Goal: Download file/media

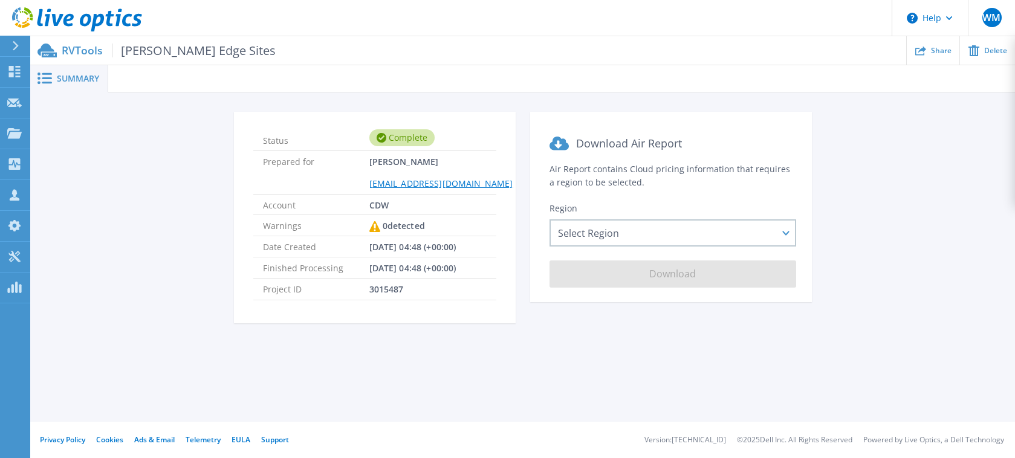
click at [89, 80] on span "Summary" at bounding box center [78, 78] width 42 height 8
click at [148, 51] on span "Worley Edge Sites" at bounding box center [193, 51] width 163 height 14
click at [11, 44] on div at bounding box center [20, 46] width 19 height 21
click at [11, 44] on button at bounding box center [15, 46] width 30 height 21
click at [11, 44] on div at bounding box center [20, 46] width 19 height 21
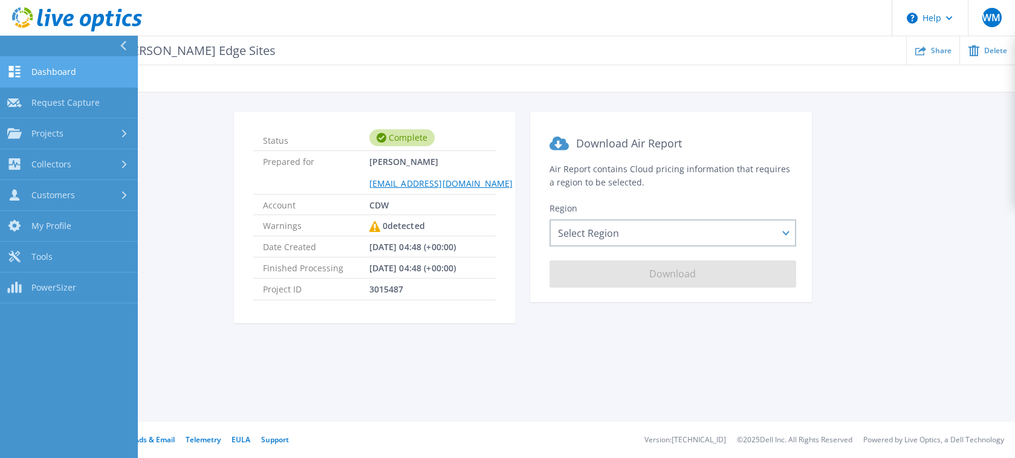
click at [31, 70] on span "Dashboard" at bounding box center [53, 71] width 45 height 11
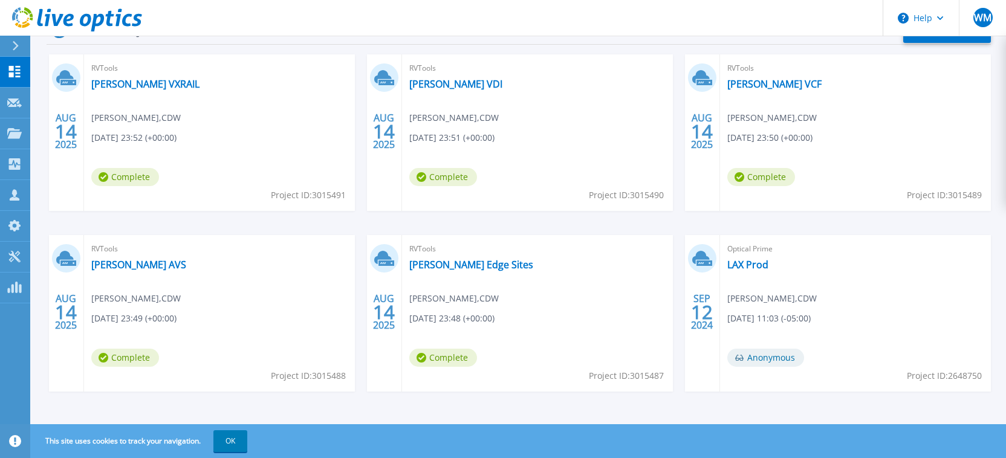
scroll to position [212, 0]
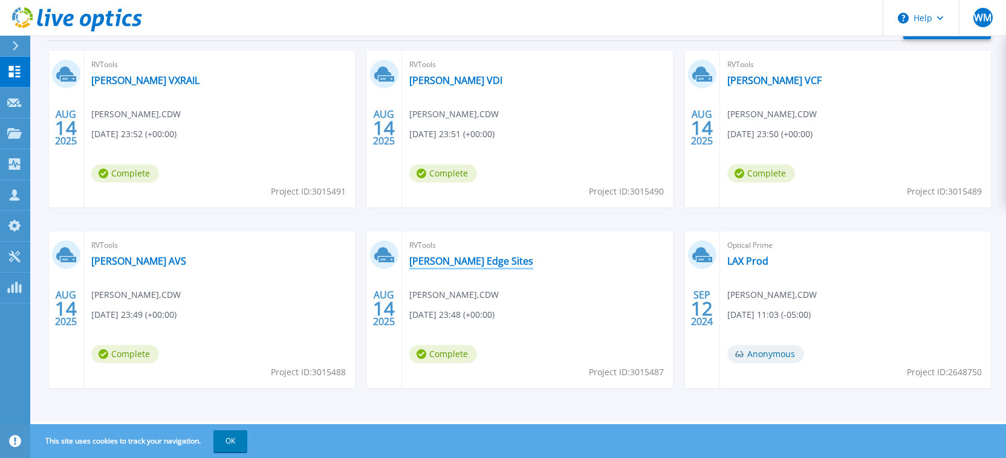
click at [446, 259] on link "[PERSON_NAME] Edge Sites" at bounding box center [471, 261] width 124 height 12
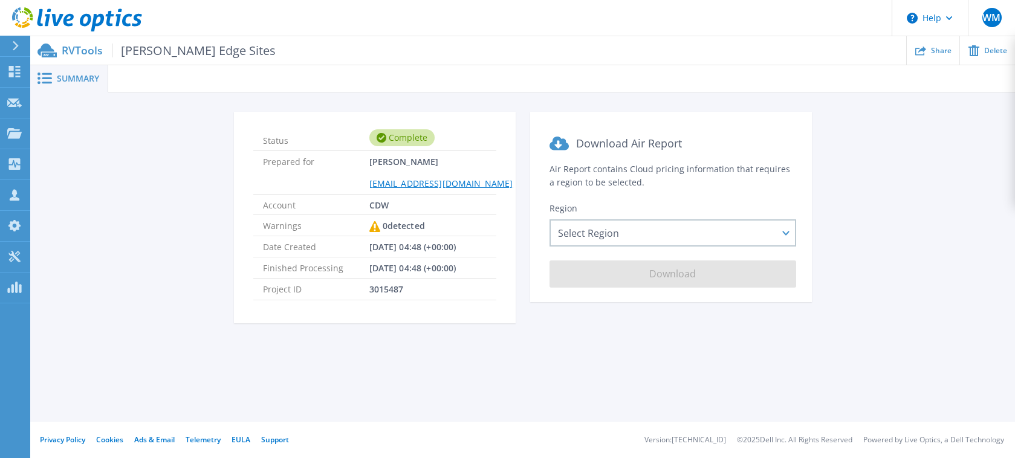
click at [163, 275] on div "Status Complete Prepared for Wright Matt mattwri@cdw.com Account CDW Warnings 0…" at bounding box center [522, 225] width 948 height 226
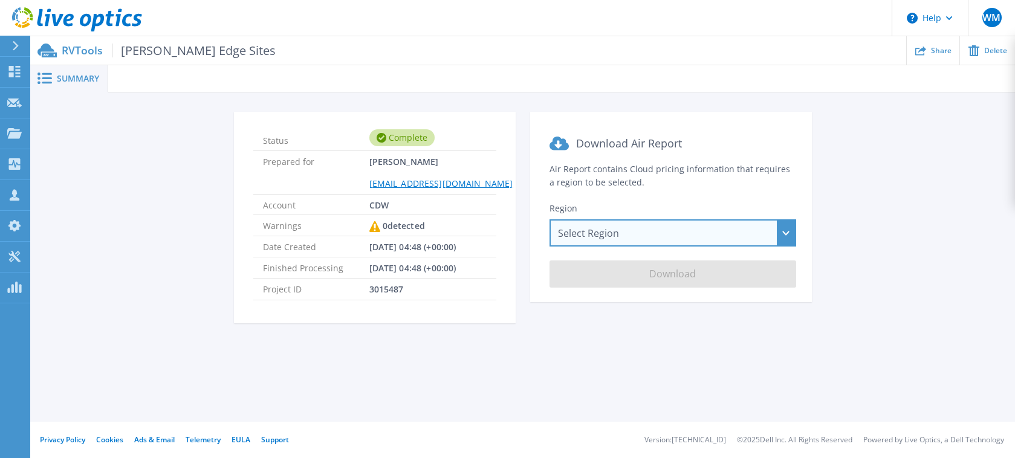
click at [650, 231] on div "Select Region Asia Pacific (Hong Kong) Asia Pacific (Mumbai) Asia Pacific (Seou…" at bounding box center [672, 232] width 247 height 27
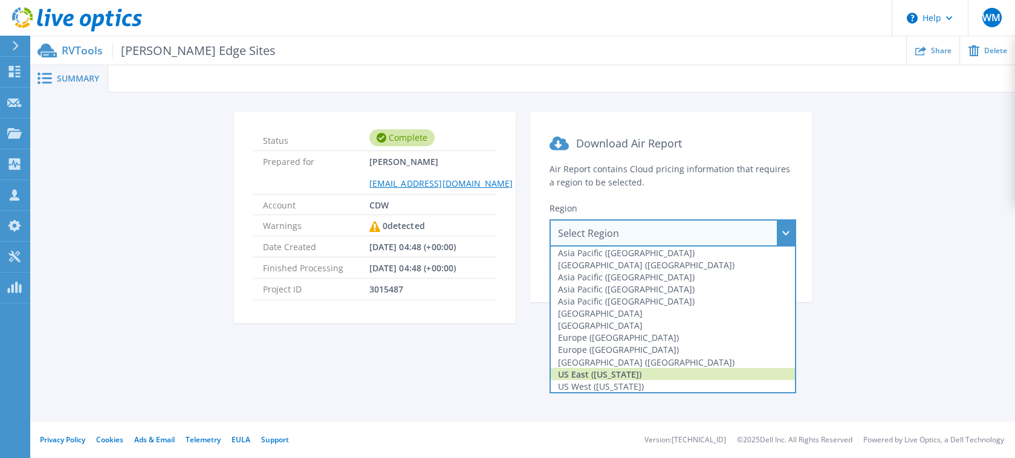
click at [644, 374] on div "US East ([US_STATE])" at bounding box center [673, 374] width 244 height 12
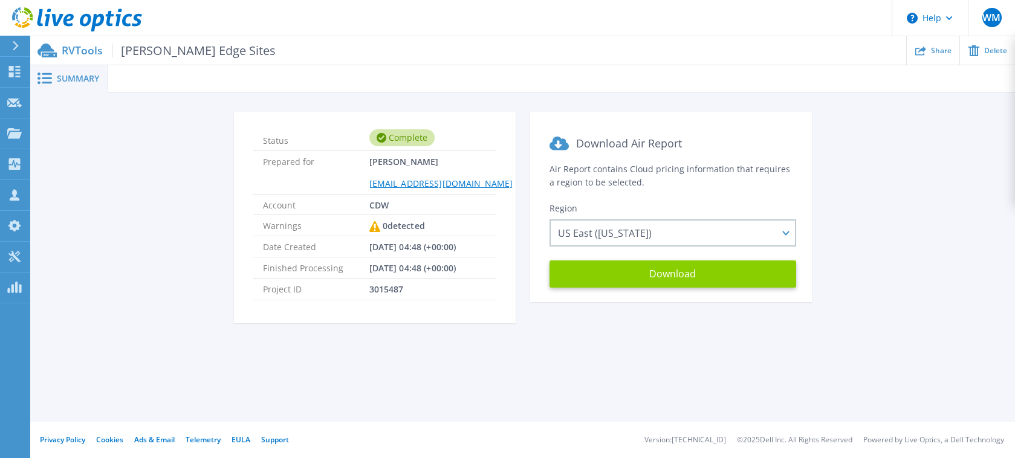
click at [627, 268] on button "Download" at bounding box center [672, 274] width 247 height 27
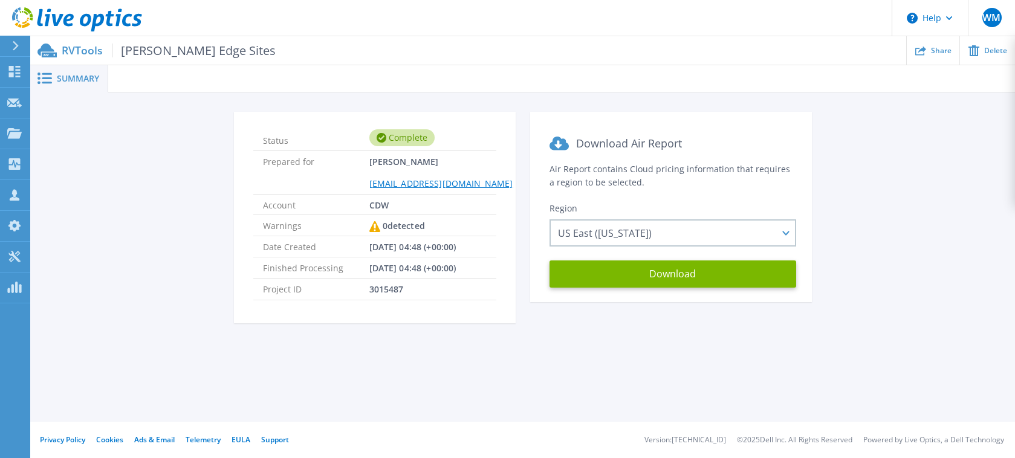
click at [150, 249] on div "Status Complete Prepared for Wright Matt mattwri@cdw.com Account CDW Warnings 0…" at bounding box center [522, 225] width 948 height 226
click at [24, 73] on link "Dashboard Dashboard" at bounding box center [15, 72] width 30 height 31
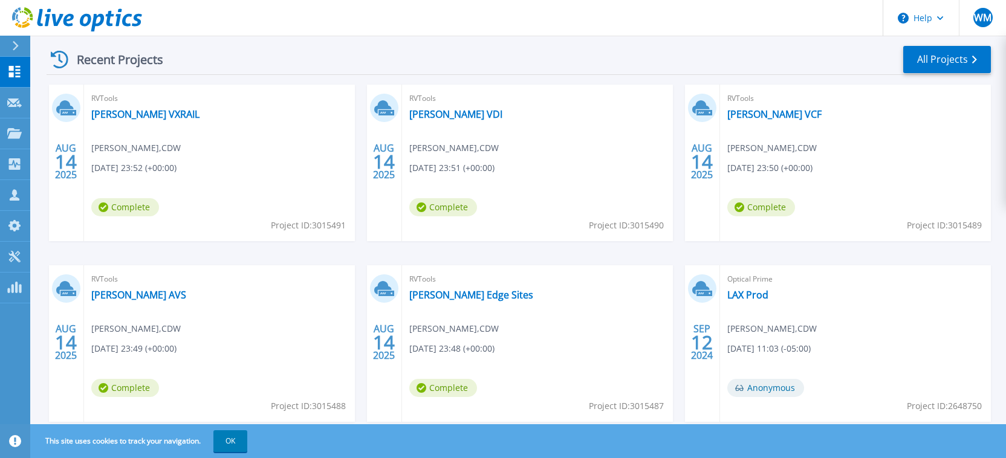
scroll to position [212, 0]
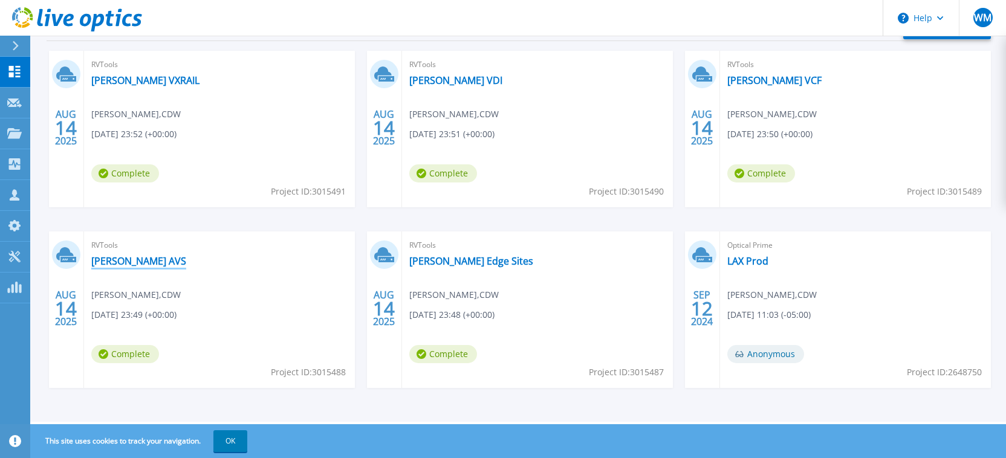
click at [117, 264] on link "[PERSON_NAME] AVS" at bounding box center [138, 261] width 95 height 12
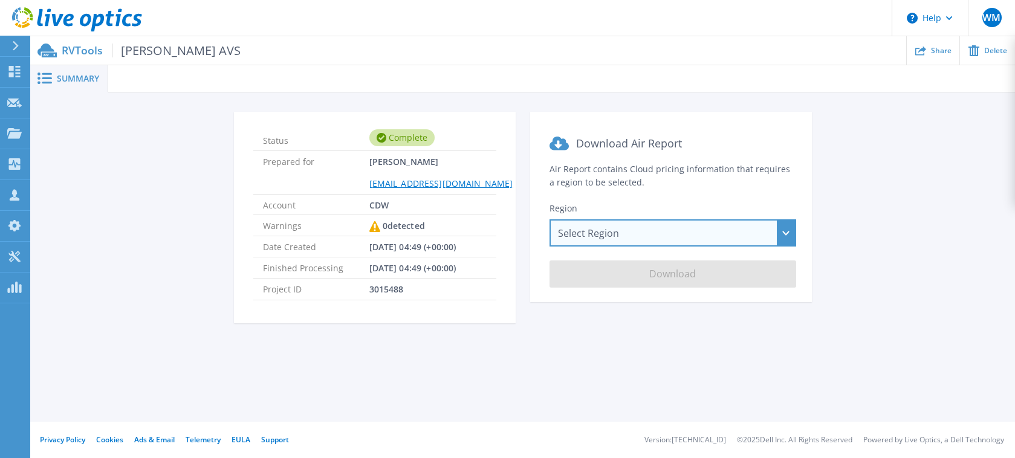
click at [624, 234] on div "Select Region [GEOGRAPHIC_DATA] ([GEOGRAPHIC_DATA]) [GEOGRAPHIC_DATA] ([GEOGRAP…" at bounding box center [672, 232] width 247 height 27
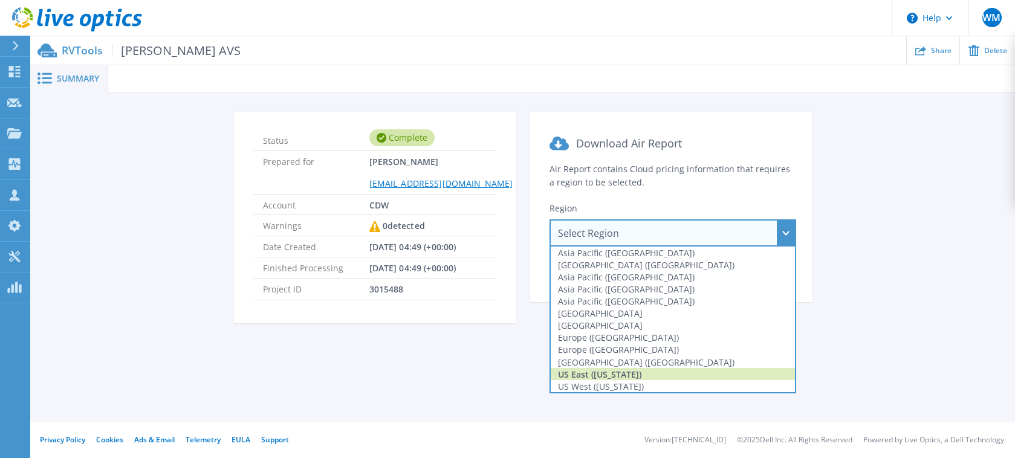
click at [645, 371] on div "US East ([US_STATE])" at bounding box center [673, 374] width 244 height 12
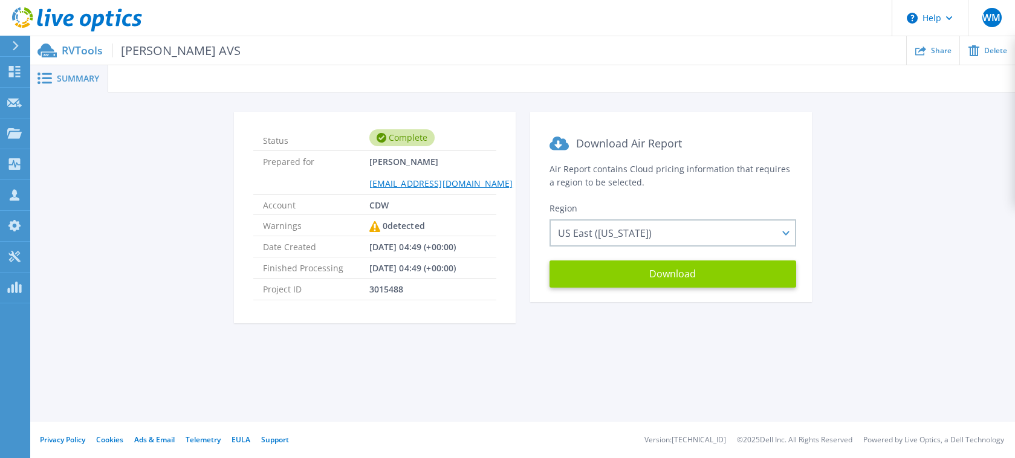
click at [659, 280] on button "Download" at bounding box center [672, 274] width 247 height 27
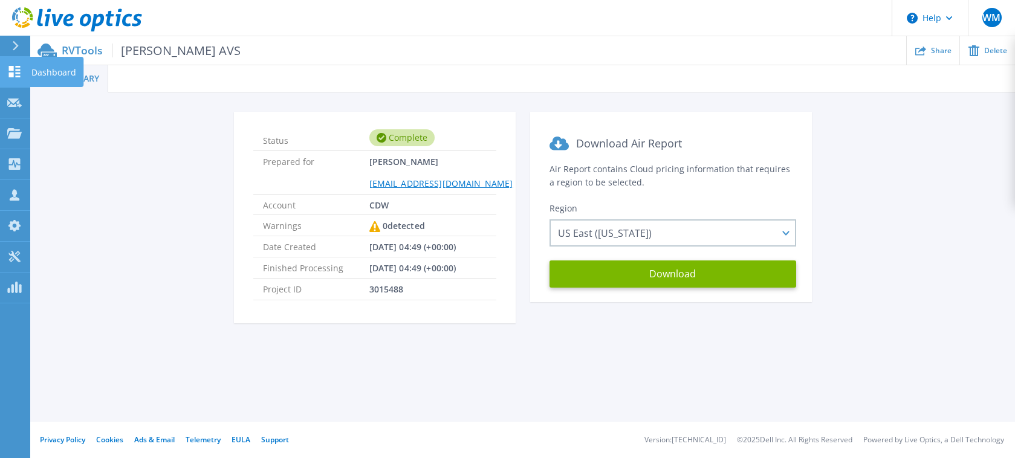
click at [15, 71] on icon at bounding box center [14, 71] width 15 height 11
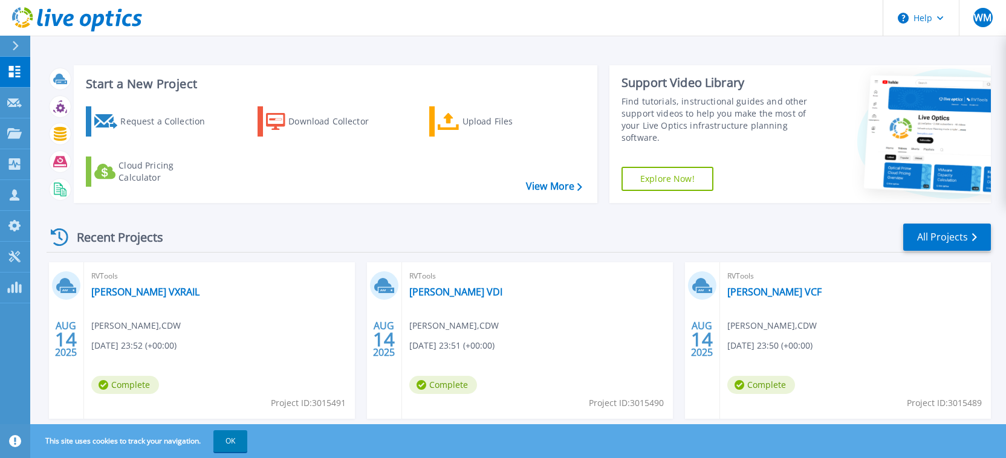
scroll to position [212, 0]
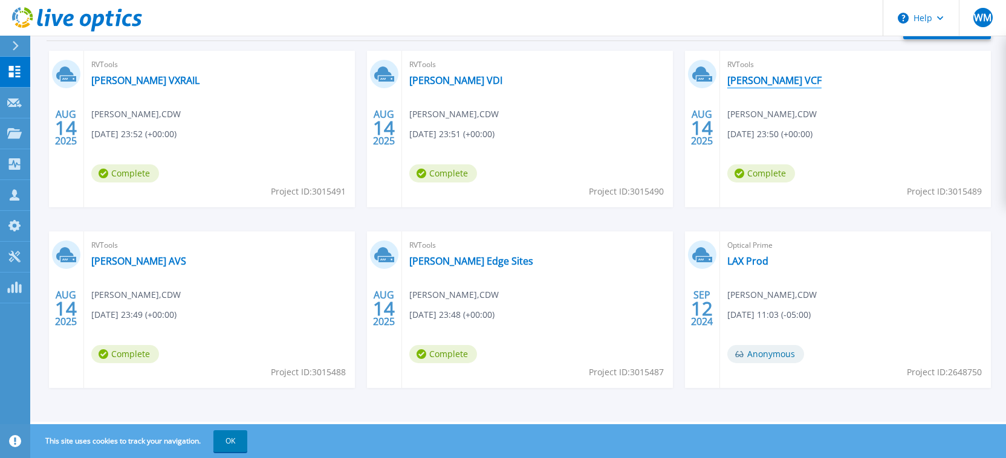
click at [756, 80] on link "[PERSON_NAME] VCF" at bounding box center [774, 80] width 94 height 12
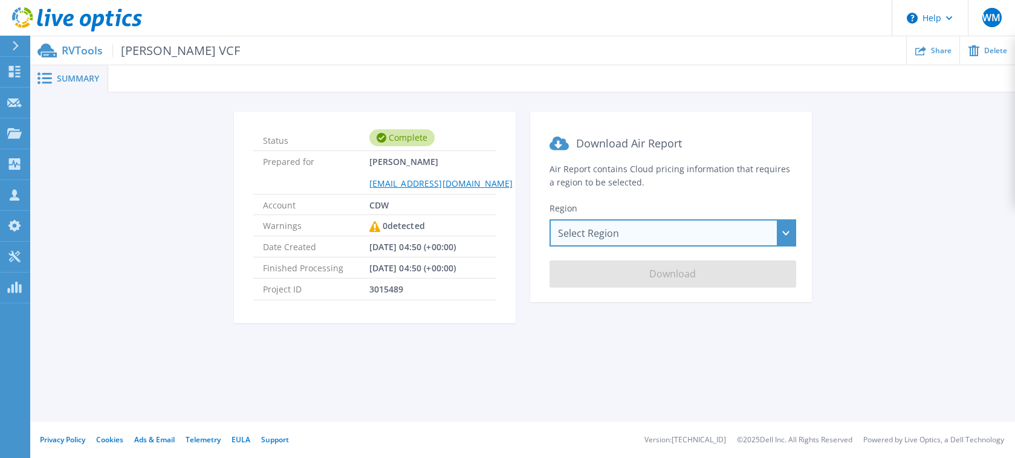
click at [613, 236] on div "Select Region [GEOGRAPHIC_DATA] ([GEOGRAPHIC_DATA]) [GEOGRAPHIC_DATA] ([GEOGRAP…" at bounding box center [672, 232] width 247 height 27
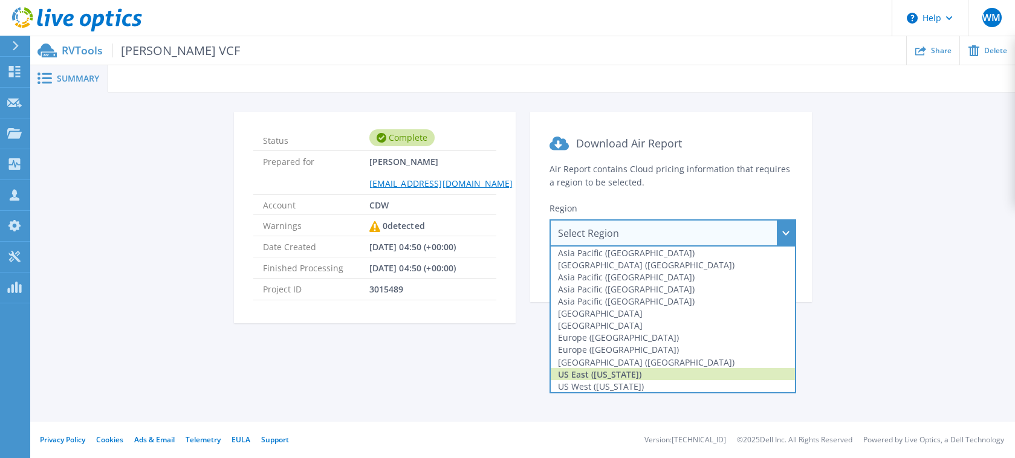
click at [623, 376] on div "US East ([US_STATE])" at bounding box center [673, 374] width 244 height 12
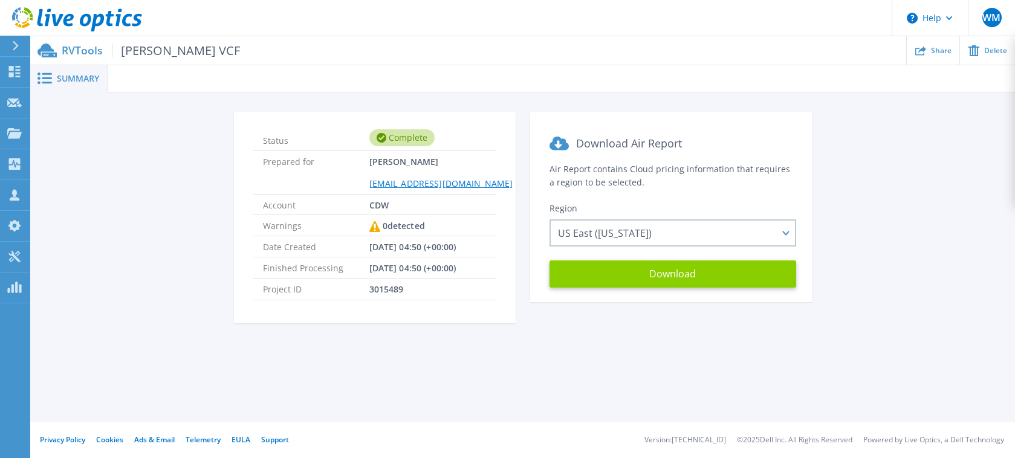
click at [650, 270] on button "Download" at bounding box center [672, 274] width 247 height 27
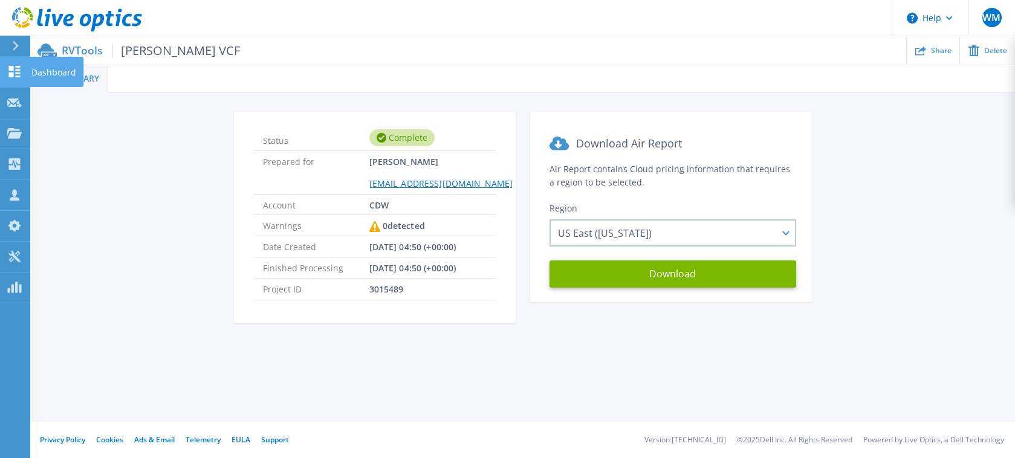
click at [15, 71] on icon at bounding box center [14, 71] width 15 height 11
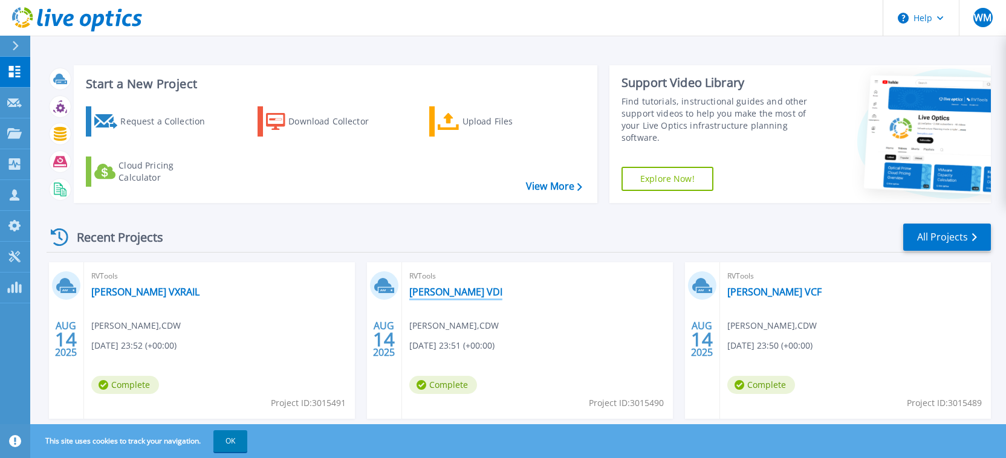
click at [430, 296] on link "[PERSON_NAME] VDI" at bounding box center [455, 292] width 93 height 12
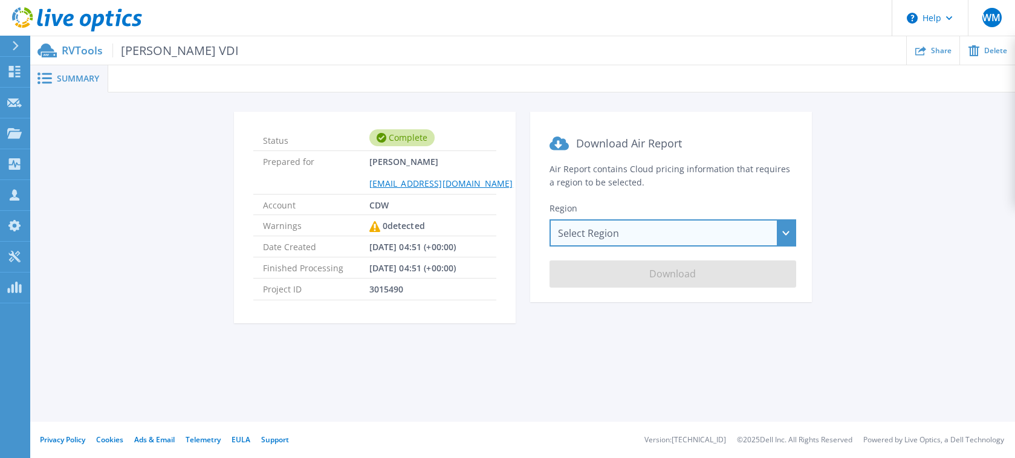
click at [597, 238] on div "Select Region [GEOGRAPHIC_DATA] ([GEOGRAPHIC_DATA]) [GEOGRAPHIC_DATA] ([GEOGRAP…" at bounding box center [672, 232] width 247 height 27
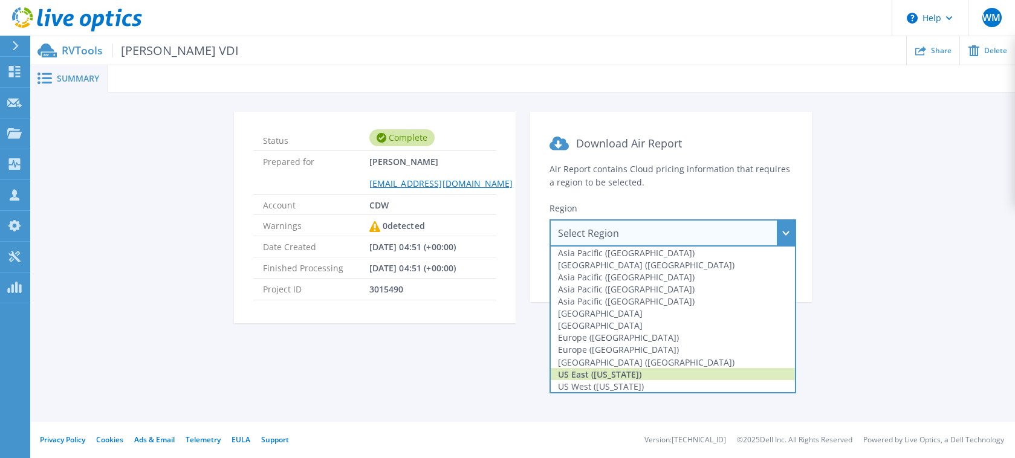
click at [603, 374] on div "US East ([US_STATE])" at bounding box center [673, 374] width 244 height 12
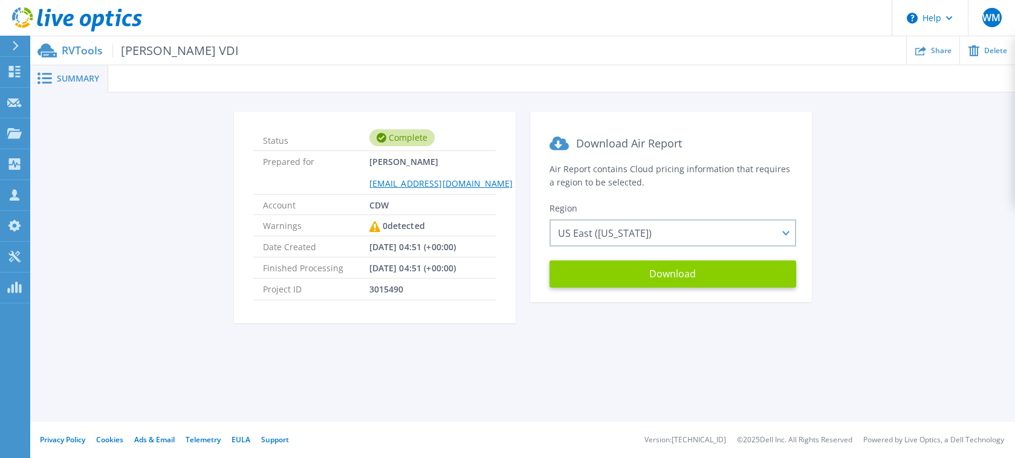
click at [638, 273] on button "Download" at bounding box center [672, 274] width 247 height 27
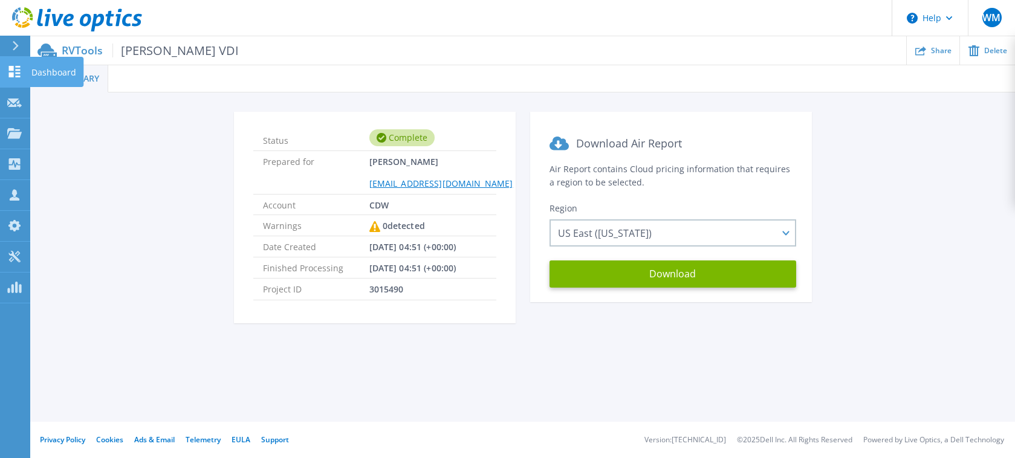
click at [15, 70] on icon at bounding box center [14, 71] width 15 height 11
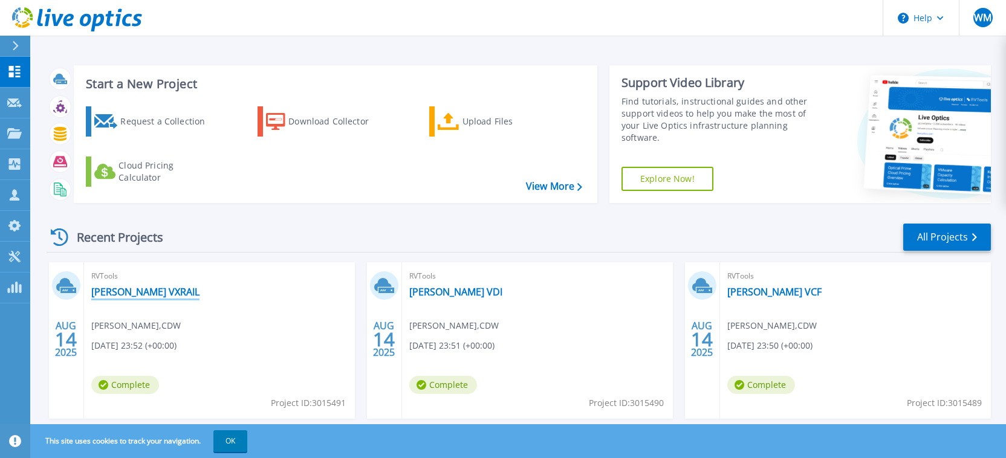
click at [138, 290] on link "[PERSON_NAME] VXRAIL" at bounding box center [145, 292] width 108 height 12
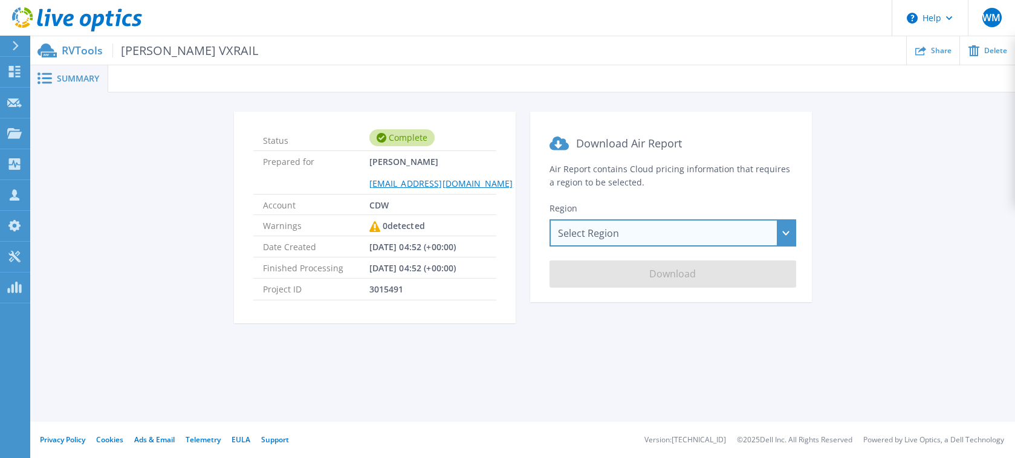
click at [626, 230] on div "Select Region Asia Pacific (Hong Kong) Asia Pacific (Mumbai) Asia Pacific (Seou…" at bounding box center [672, 232] width 247 height 27
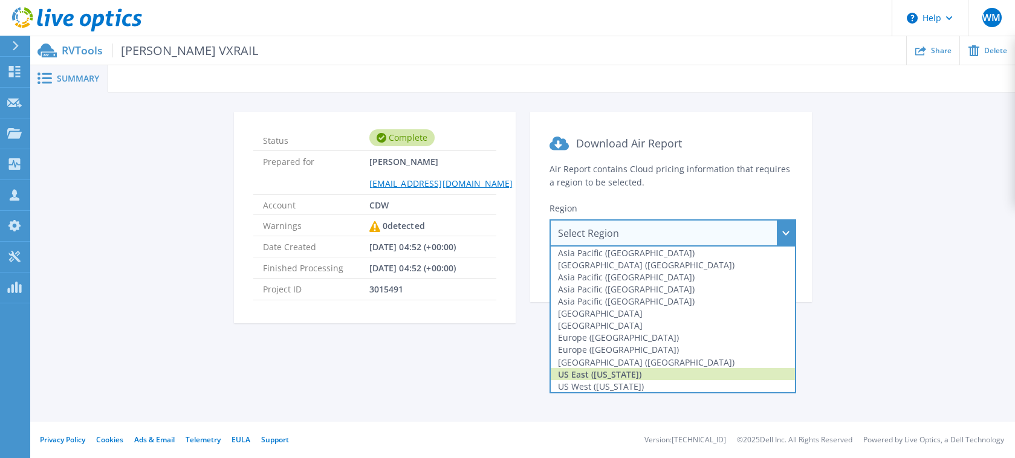
click at [615, 377] on div "US East (Virginia)" at bounding box center [673, 374] width 244 height 12
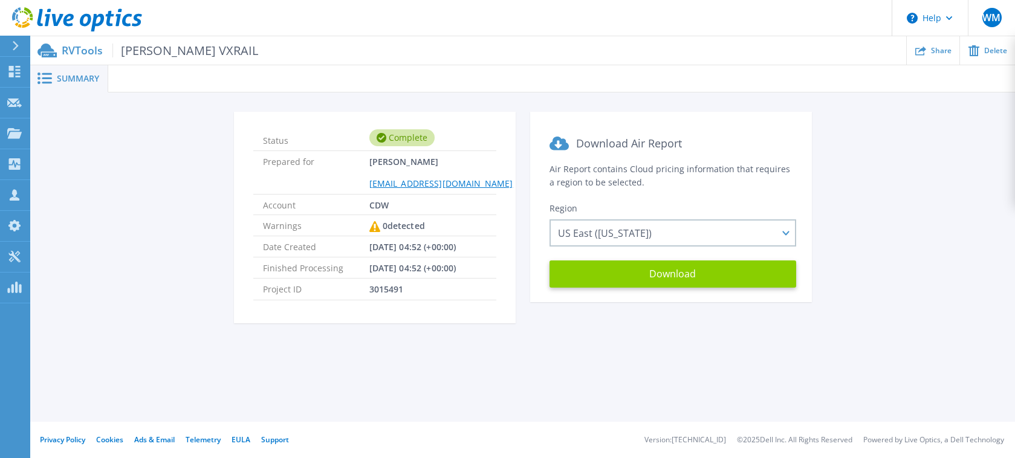
click at [651, 273] on button "Download" at bounding box center [672, 274] width 247 height 27
